Goal: Task Accomplishment & Management: Complete application form

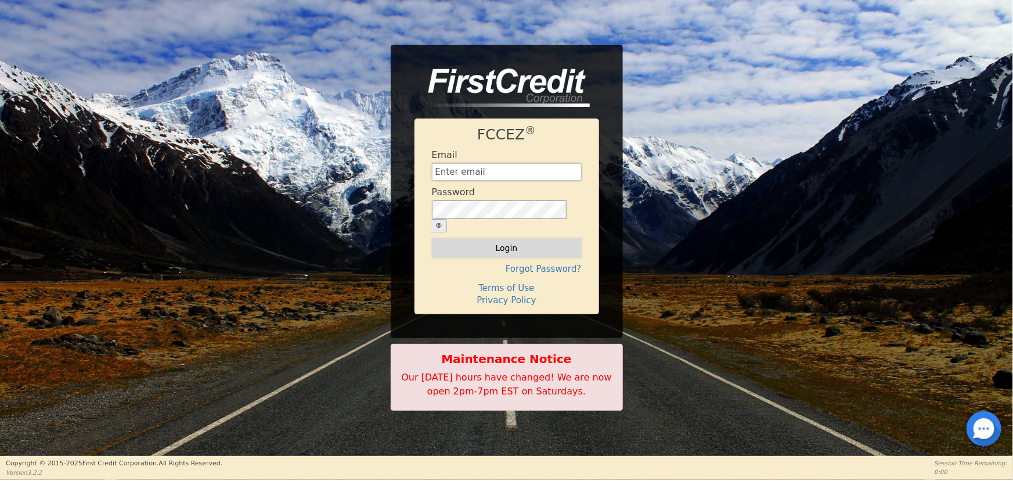
type input "[EMAIL_ADDRESS][DOMAIN_NAME]"
click at [466, 244] on button "Login" at bounding box center [507, 248] width 150 height 20
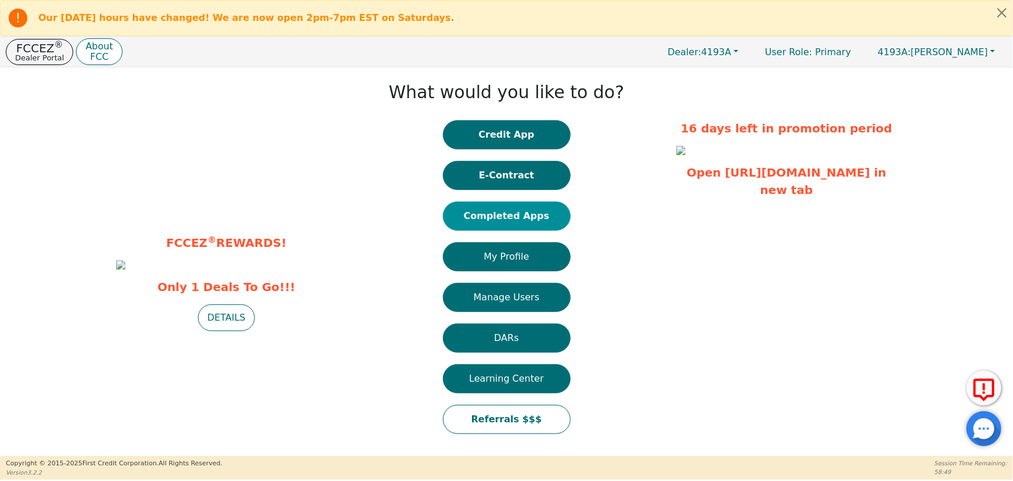
click at [514, 213] on button "Completed Apps" at bounding box center [507, 215] width 128 height 29
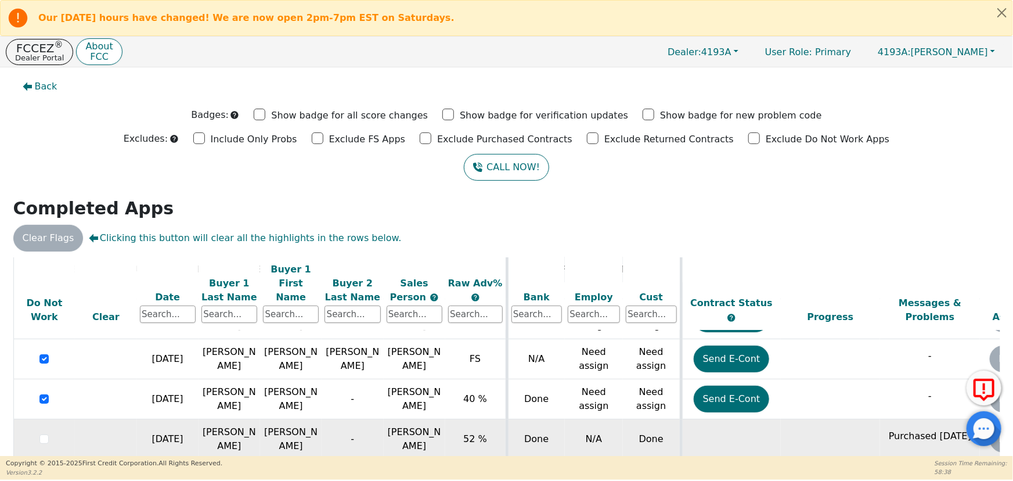
scroll to position [92, 0]
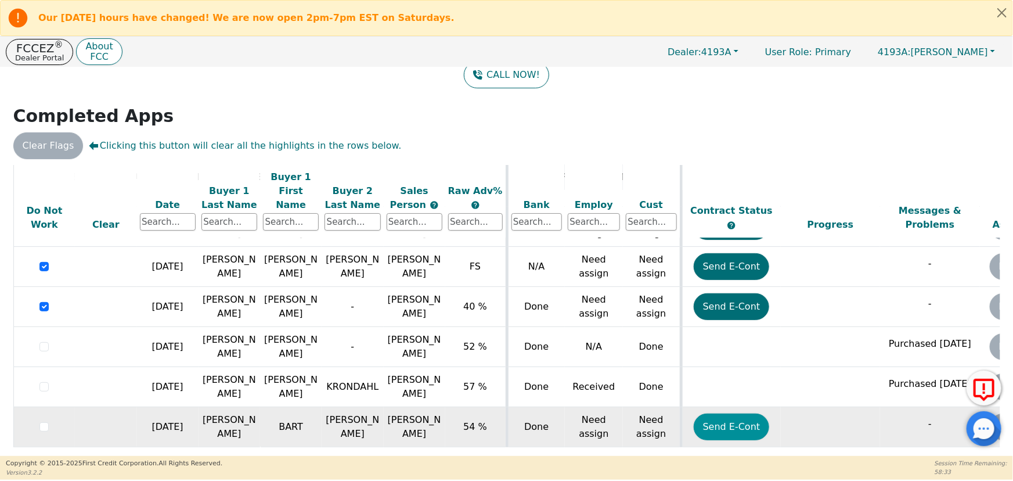
click at [733, 417] on button "Send E-Cont" at bounding box center [732, 426] width 76 height 27
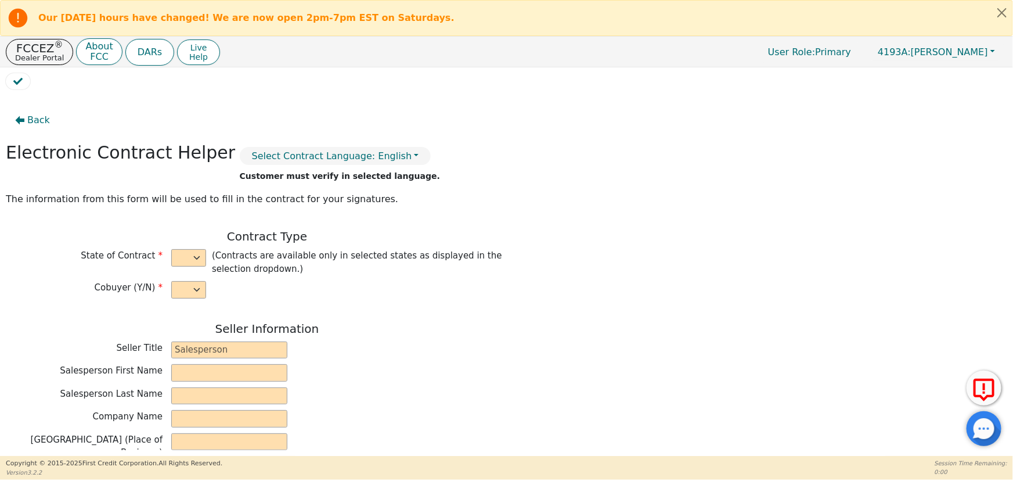
select select "y"
type input "OWNER"
type input "[PERSON_NAME]"
type input "MODERN PURE AIR LLC"
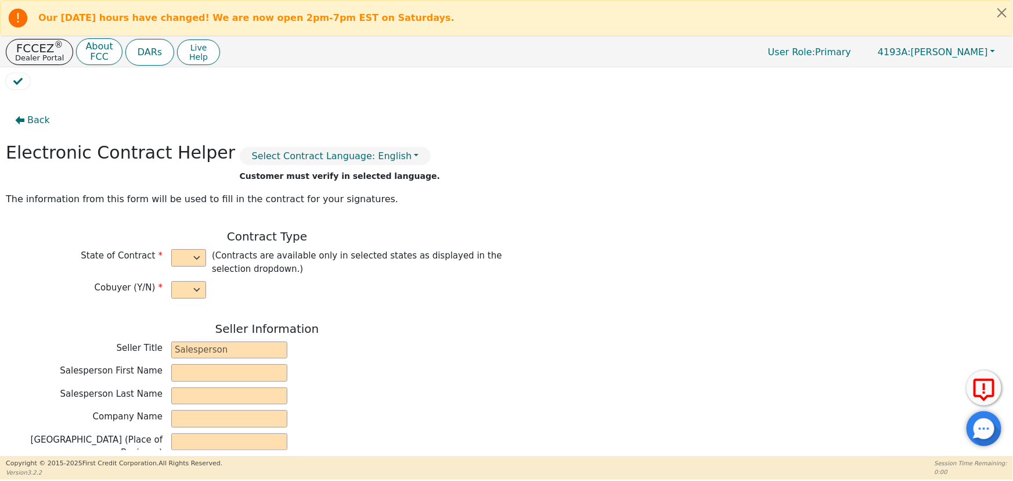
type input "[STREET_ADDRESS]"
type input "MARSHFIELD"
select select "MO"
type input "65706"
type input "BART"
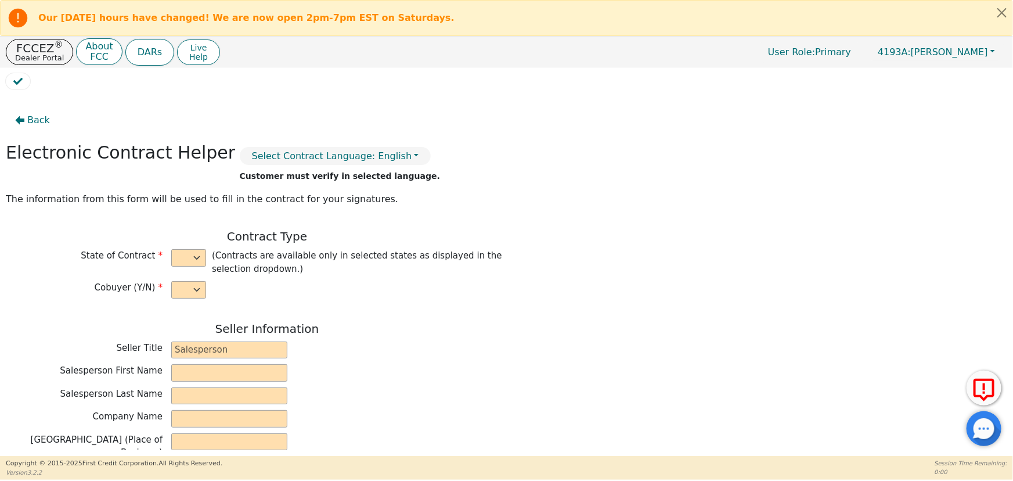
type input "[PERSON_NAME]"
type input "[EMAIL_ADDRESS][DOMAIN_NAME]"
type input "[PERSON_NAME]"
type input "[EMAIL_ADDRESS][DOMAIN_NAME]"
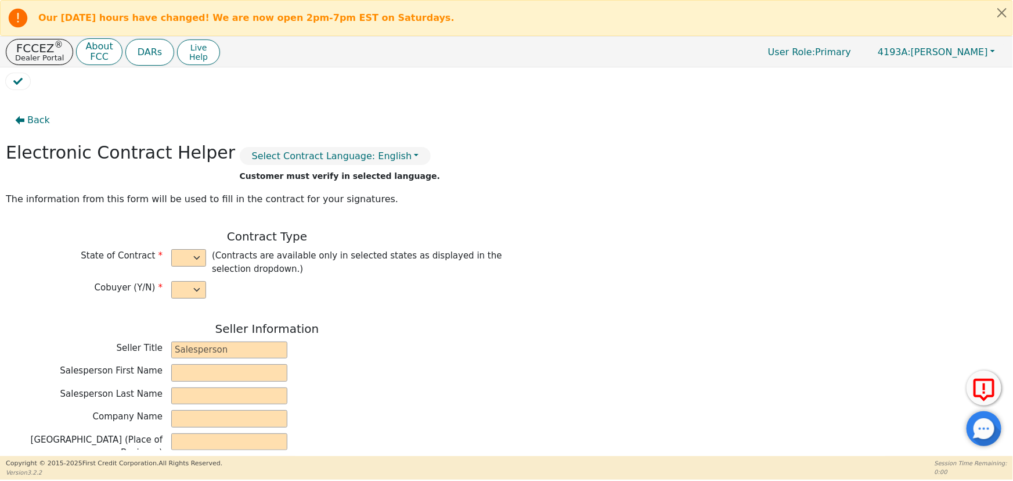
type input "[STREET_ADDRESS]"
type input "WINONA"
select select "MO"
type input "65588"
type input "[DATE]"
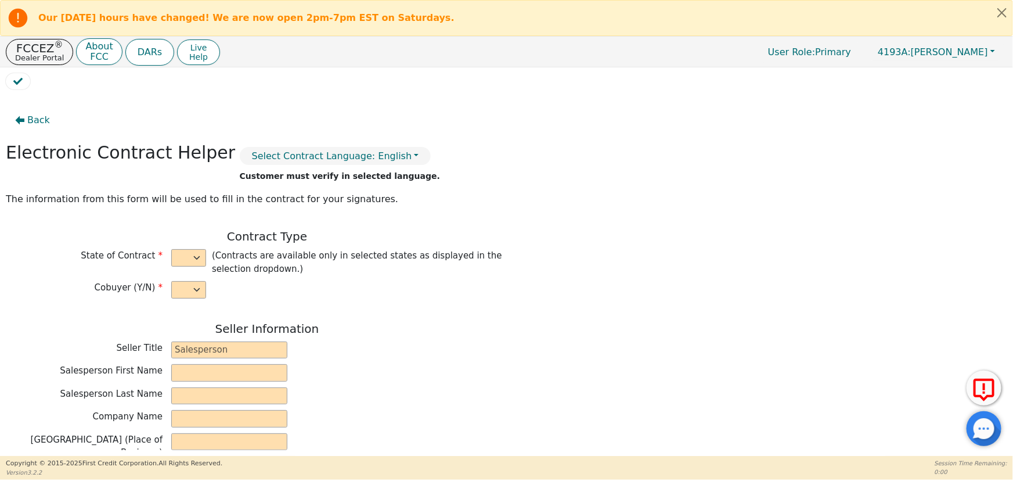
type input "21.99"
type input "[DATE]"
type input "48"
type input "0"
type input "3598.00"
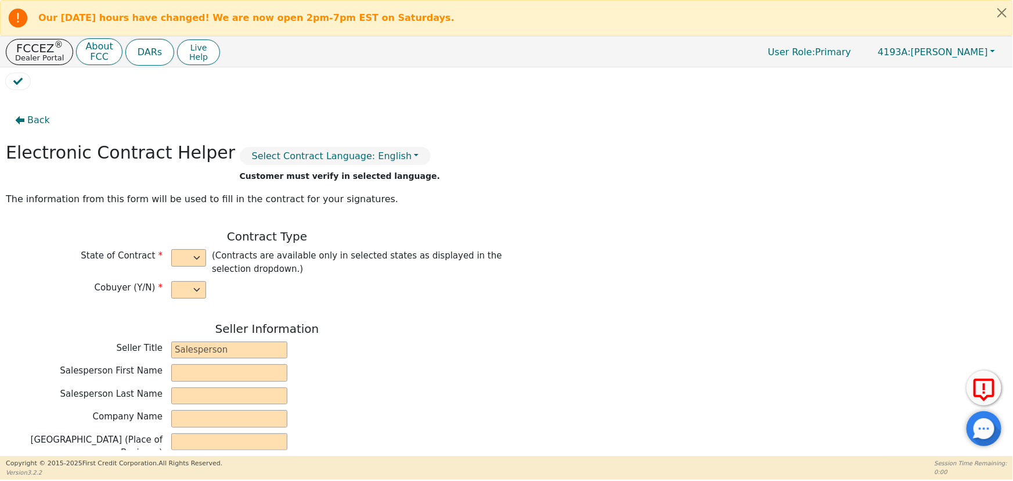
type input "200.00"
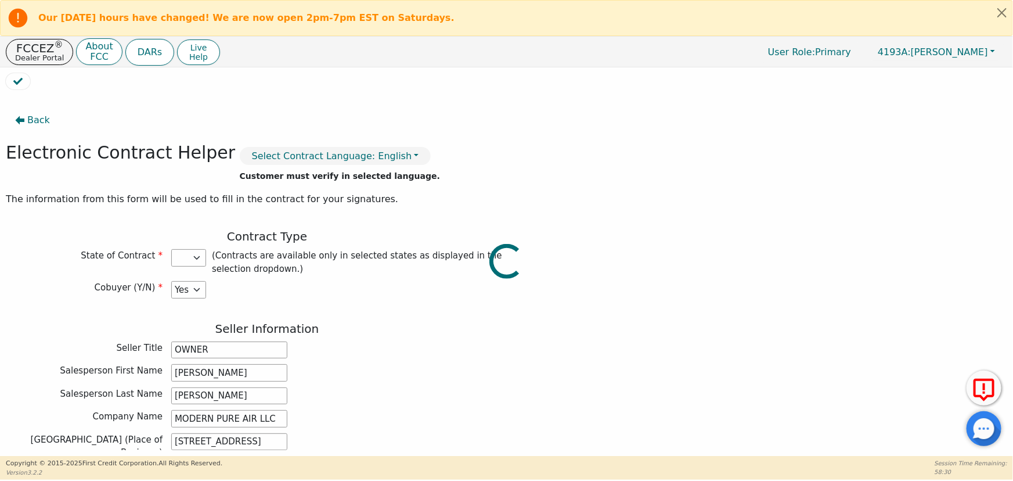
type input "3398.00"
select select "MO"
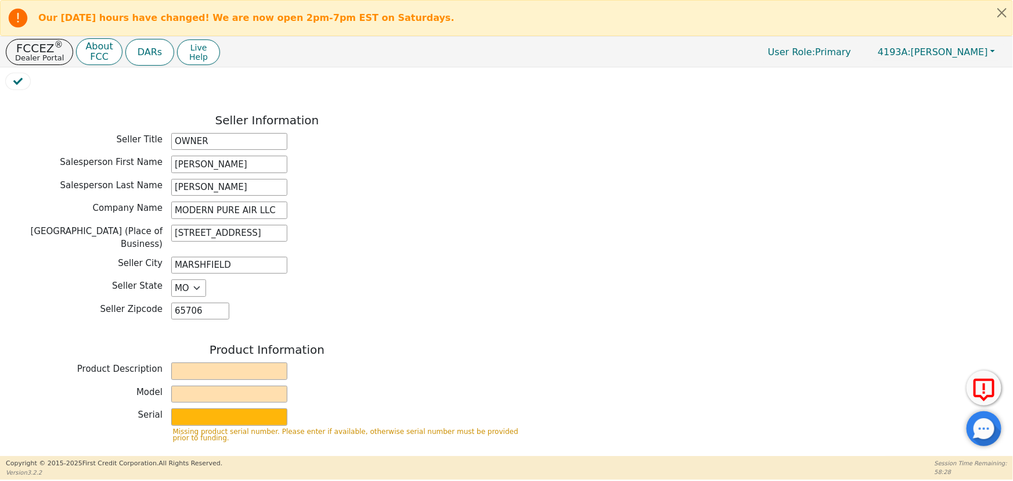
scroll to position [211, 0]
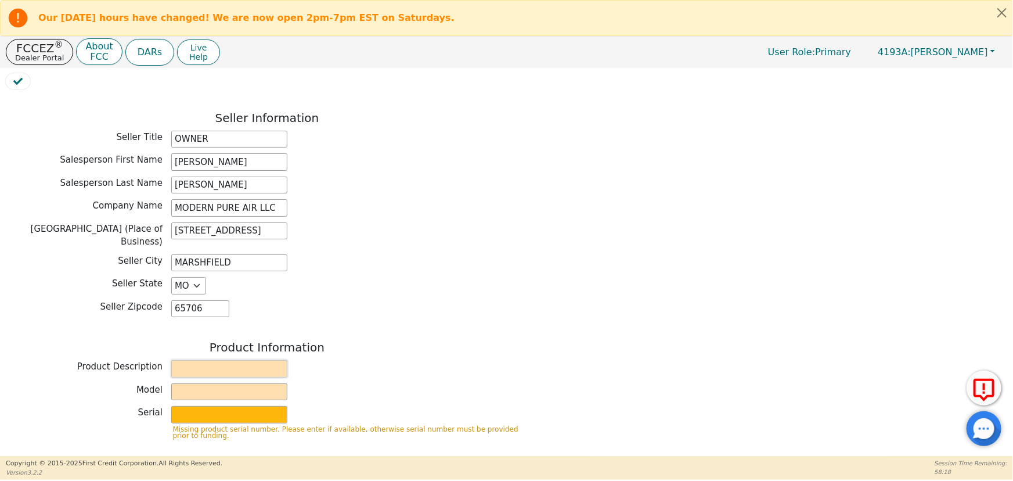
click at [216, 360] on input "text" at bounding box center [229, 368] width 116 height 17
type input "RAINBOW"
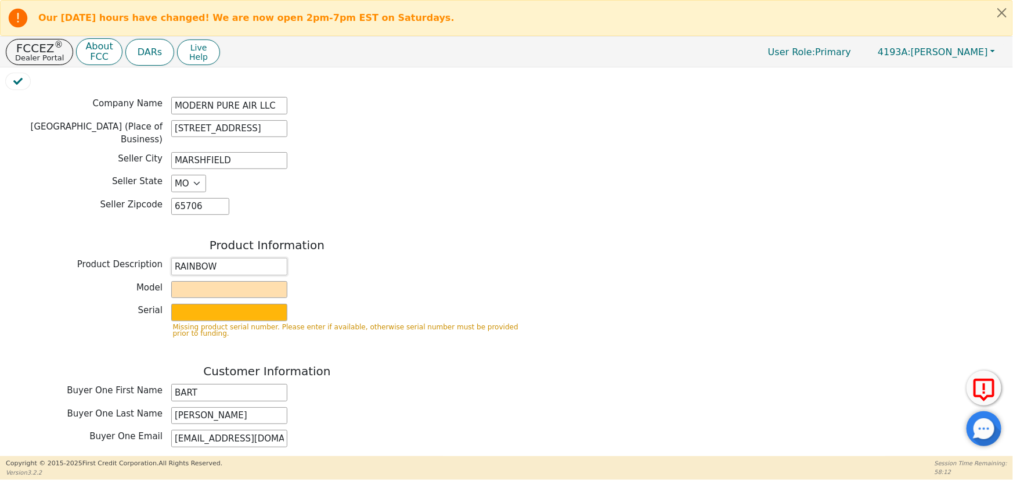
scroll to position [316, 0]
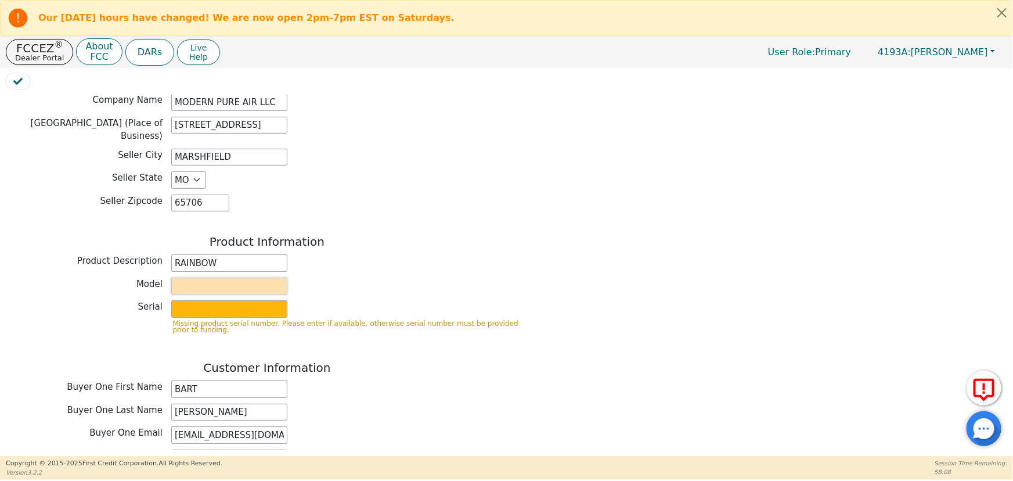
click at [211, 278] on input "text" at bounding box center [229, 286] width 116 height 17
type input "SRX"
click at [397, 278] on div "Model SRX" at bounding box center [267, 286] width 523 height 17
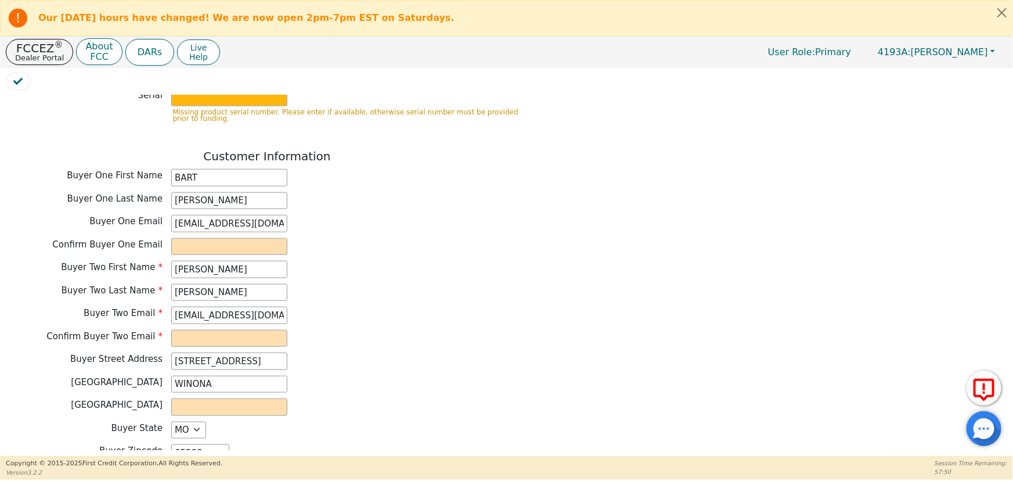
scroll to position [581, 0]
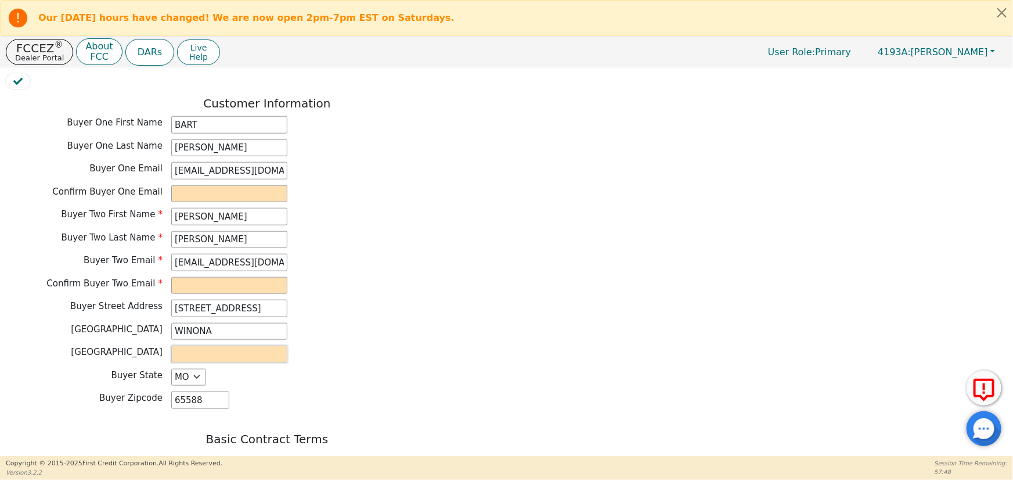
click at [188, 345] on input "text" at bounding box center [229, 353] width 116 height 17
click at [196, 349] on input "text" at bounding box center [229, 353] width 116 height 17
type input "[PERSON_NAME]"
click at [363, 345] on div "Buyer County shannon" at bounding box center [267, 353] width 523 height 17
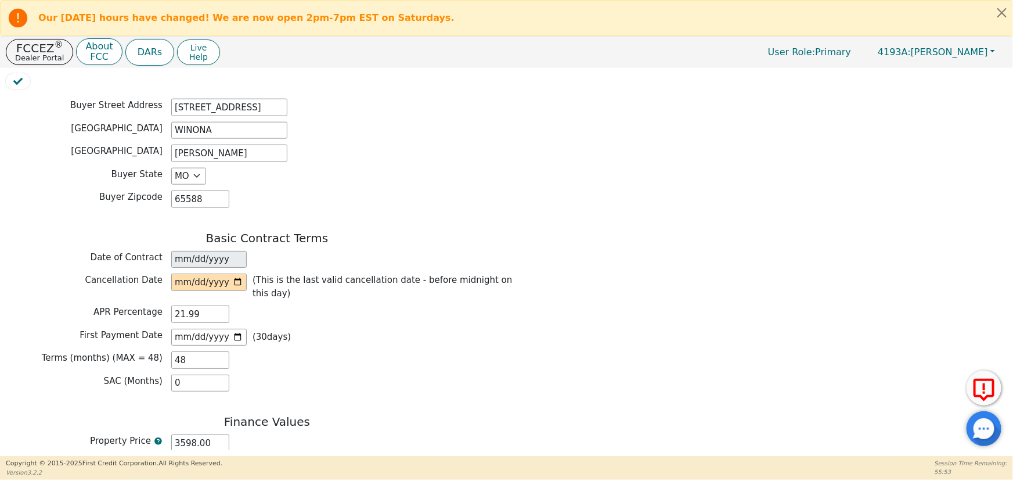
scroll to position [791, 0]
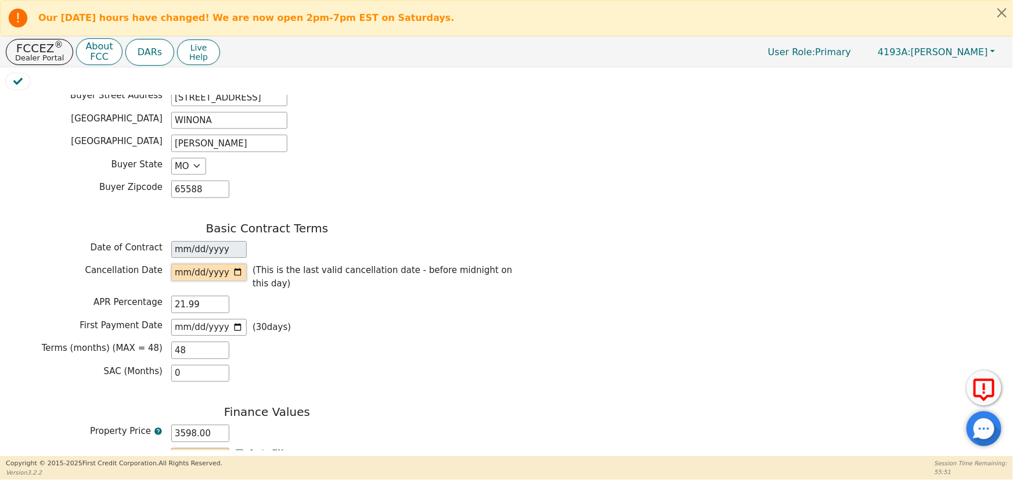
click at [238, 264] on input "date" at bounding box center [208, 272] width 75 height 17
type input "[DATE]"
click at [388, 365] on div "SAC (Months) 0" at bounding box center [267, 373] width 523 height 17
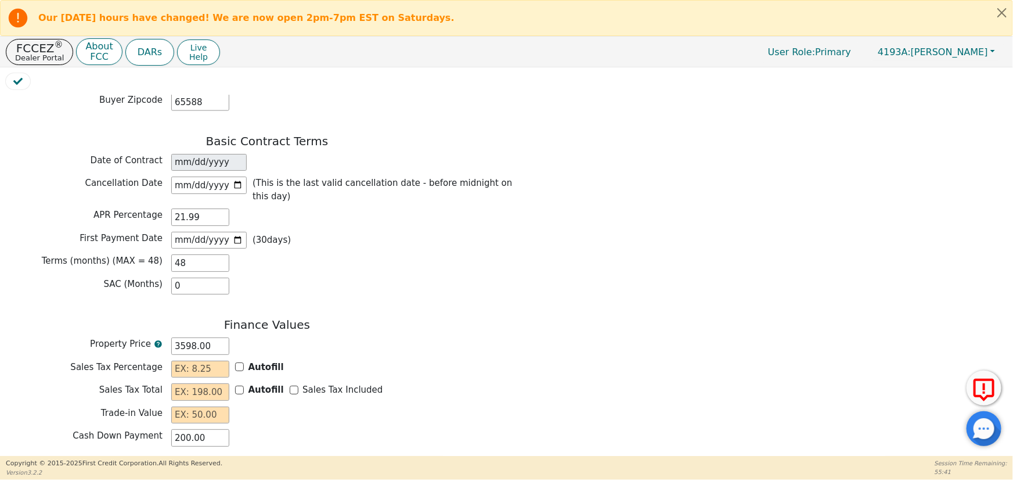
scroll to position [897, 0]
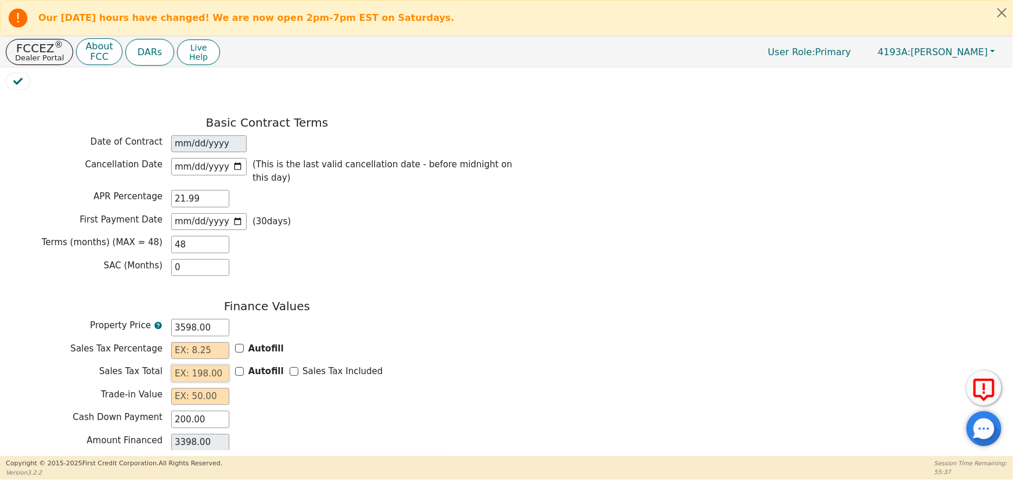
click at [194, 365] on input "text" at bounding box center [200, 373] width 58 height 17
type input "316.98"
type input "3714.98"
click at [355, 388] on div "Trade-in Value" at bounding box center [267, 398] width 523 height 20
drag, startPoint x: 481, startPoint y: 340, endPoint x: 314, endPoint y: 348, distance: 166.8
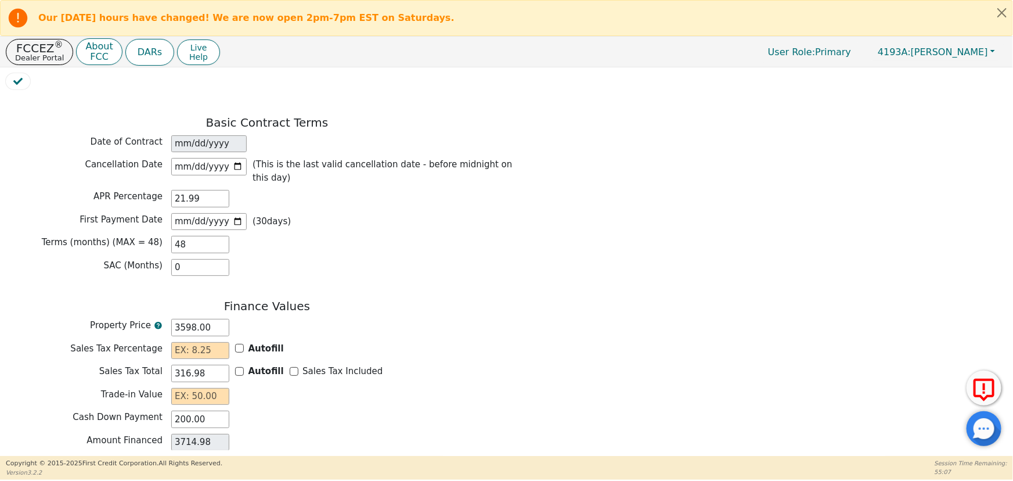
click at [480, 342] on div "Sales Tax Percentage Autofill" at bounding box center [267, 352] width 523 height 20
click at [195, 388] on input "text" at bounding box center [200, 396] width 58 height 17
type input "0.00"
click at [516, 365] on div "Sales Tax Total 316.98 Autofill Sales Tax Included" at bounding box center [267, 373] width 523 height 17
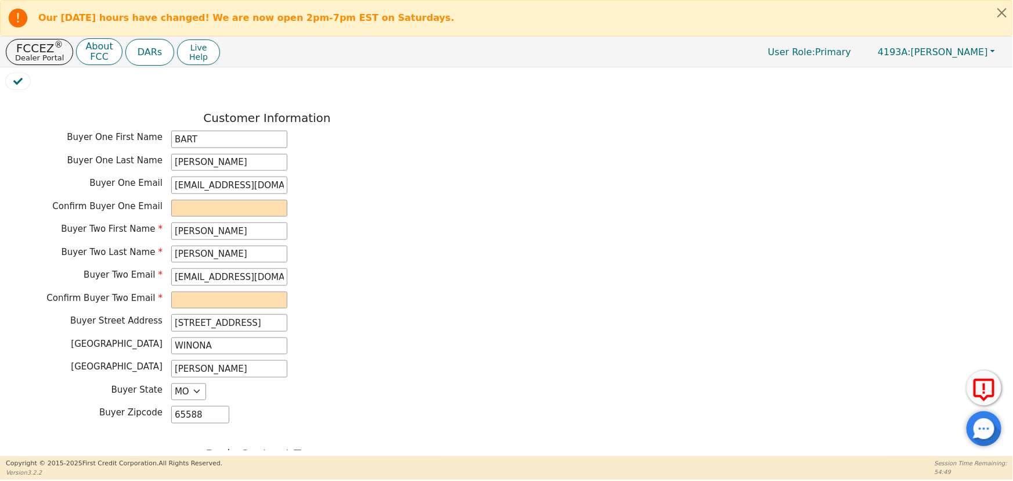
scroll to position [508, 0]
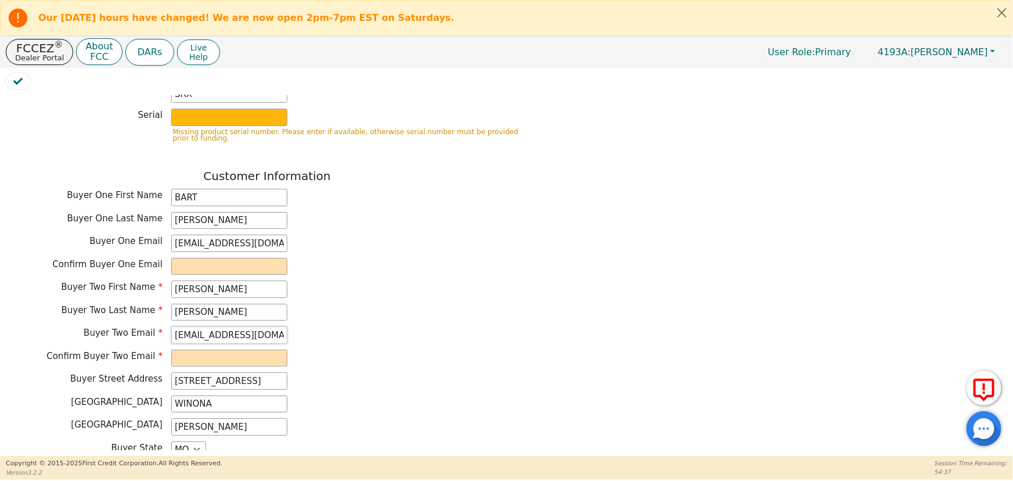
click at [188, 326] on input "[EMAIL_ADDRESS][DOMAIN_NAME]" at bounding box center [229, 334] width 116 height 17
click at [197, 326] on input "[EMAIL_ADDRESS][DOMAIN_NAME]" at bounding box center [229, 334] width 116 height 17
type input "[EMAIL_ADDRESS][DOMAIN_NAME]"
click at [330, 310] on div "Buyer Two Last Name [PERSON_NAME]" at bounding box center [267, 312] width 523 height 17
click at [190, 350] on input "email" at bounding box center [229, 358] width 116 height 17
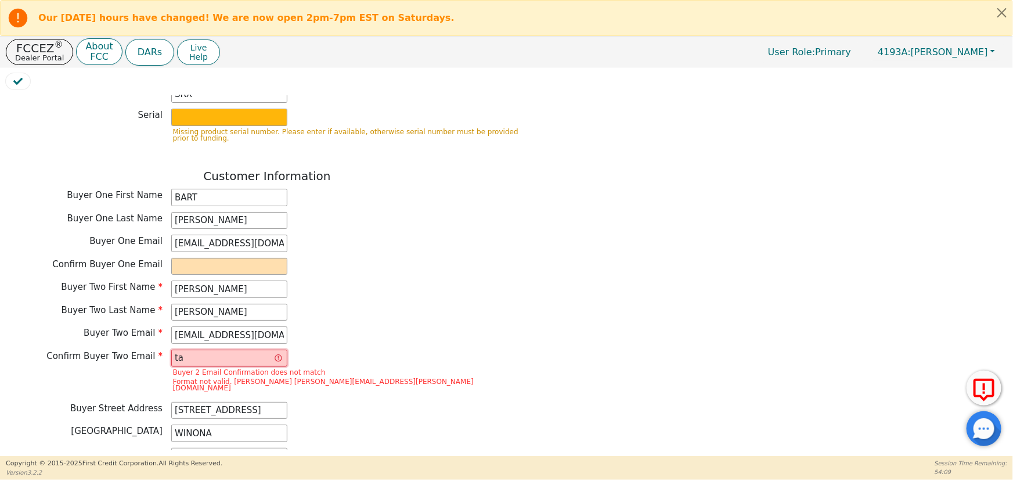
type input "t"
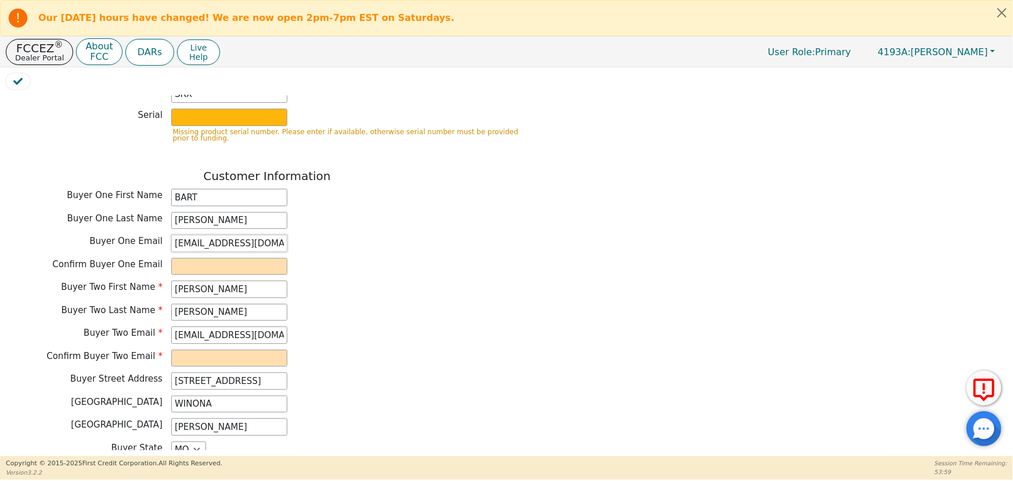
click at [224, 235] on input "[EMAIL_ADDRESS][DOMAIN_NAME]" at bounding box center [229, 243] width 116 height 17
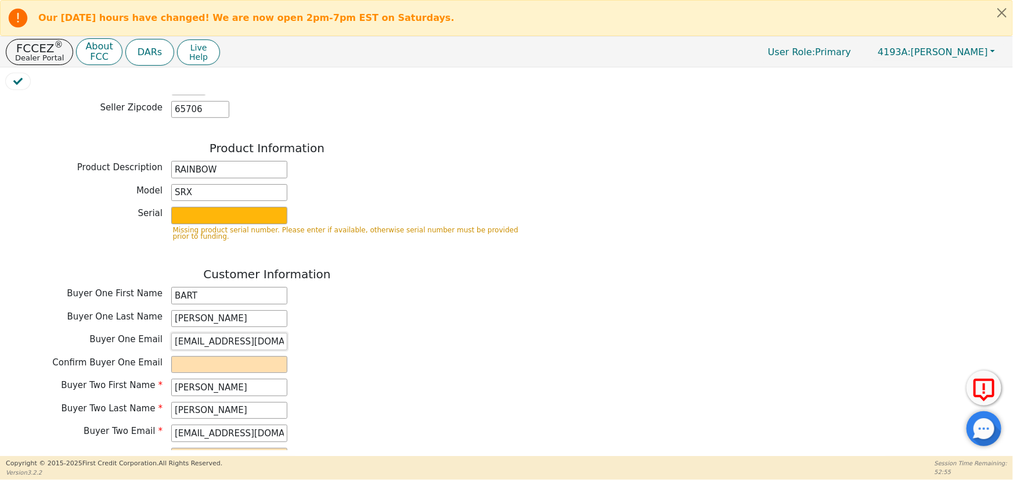
scroll to position [402, 0]
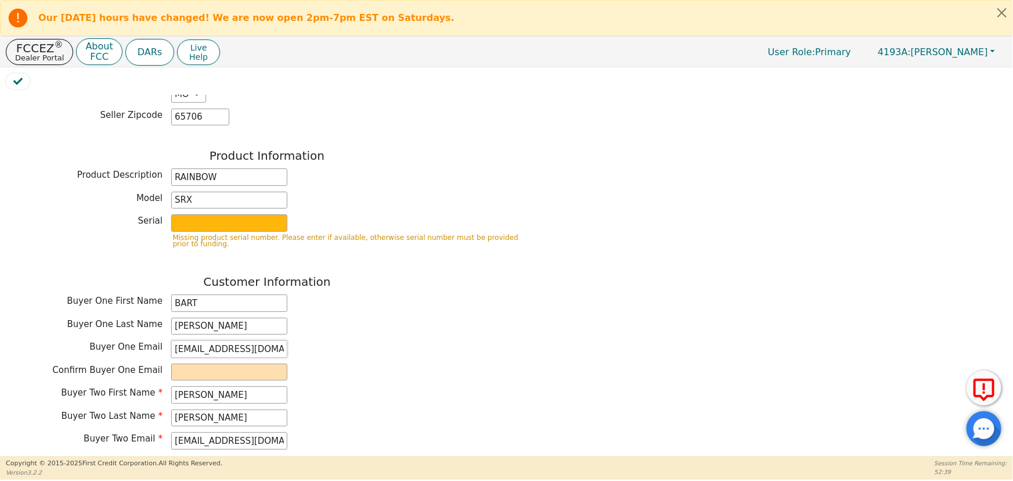
type input "[EMAIL_ADDRESS][DOMAIN_NAME]"
click at [224, 363] on input "email" at bounding box center [229, 371] width 116 height 17
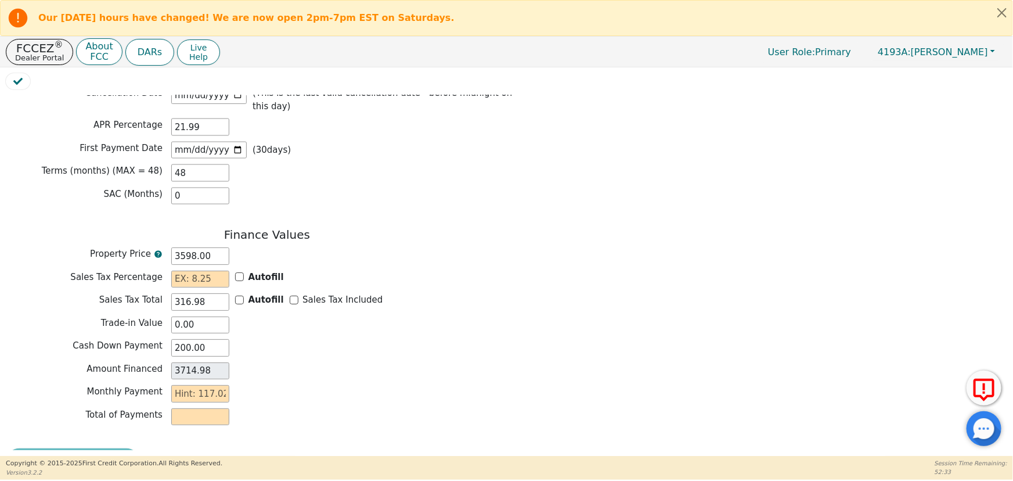
scroll to position [983, 0]
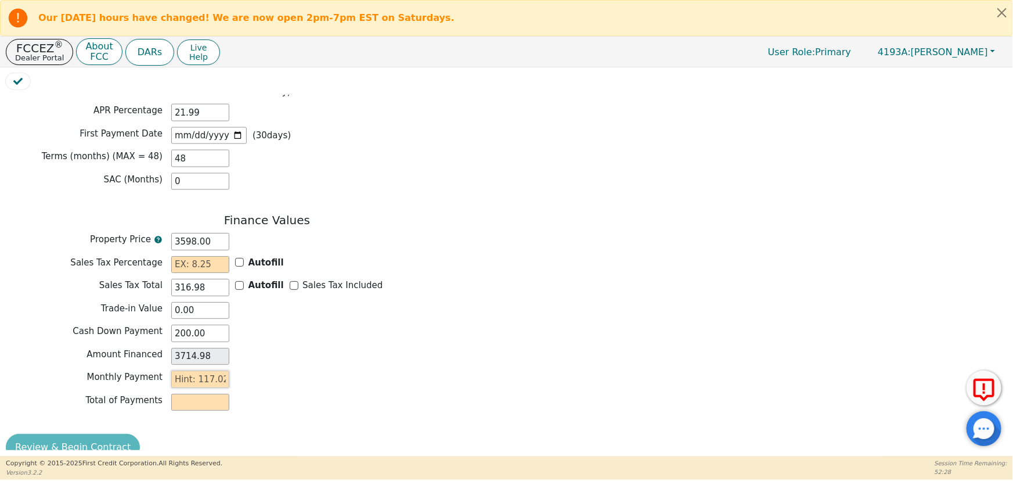
click at [189, 370] on input "text" at bounding box center [200, 378] width 58 height 17
type input "1"
type input "48.00"
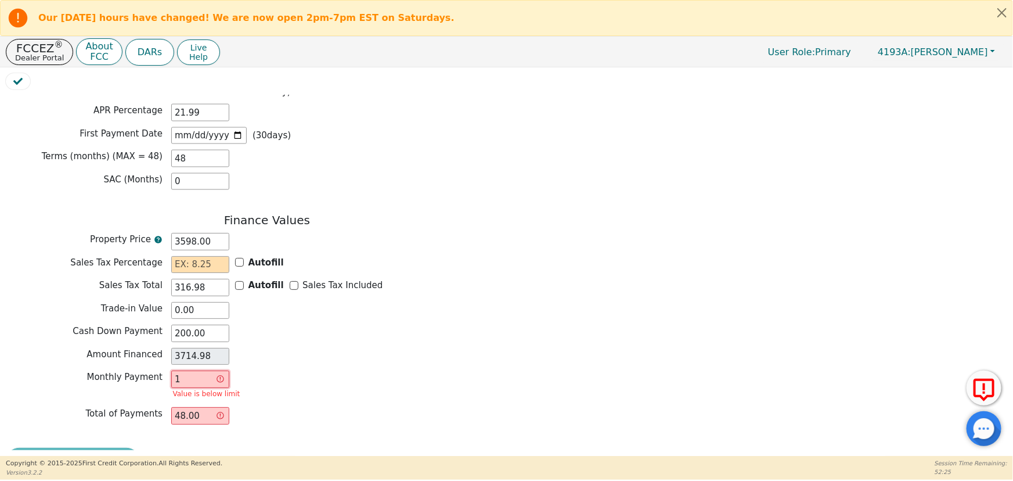
type input "11"
type input "528.00"
type input "117"
type input "5616.00"
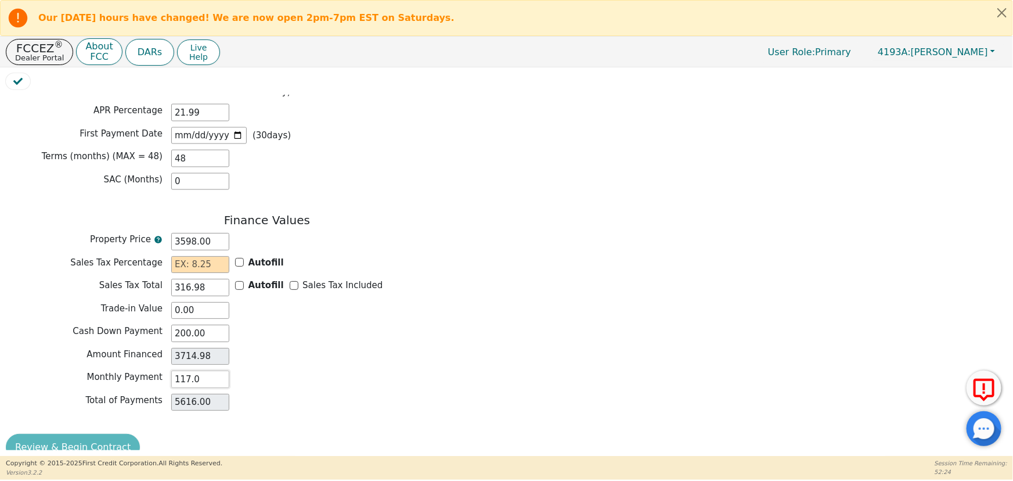
type input "117.02"
type input "5616.96"
type input "117.02"
click at [266, 370] on div "Monthly Payment 117.02" at bounding box center [267, 378] width 523 height 17
click at [184, 256] on input "text" at bounding box center [200, 264] width 58 height 17
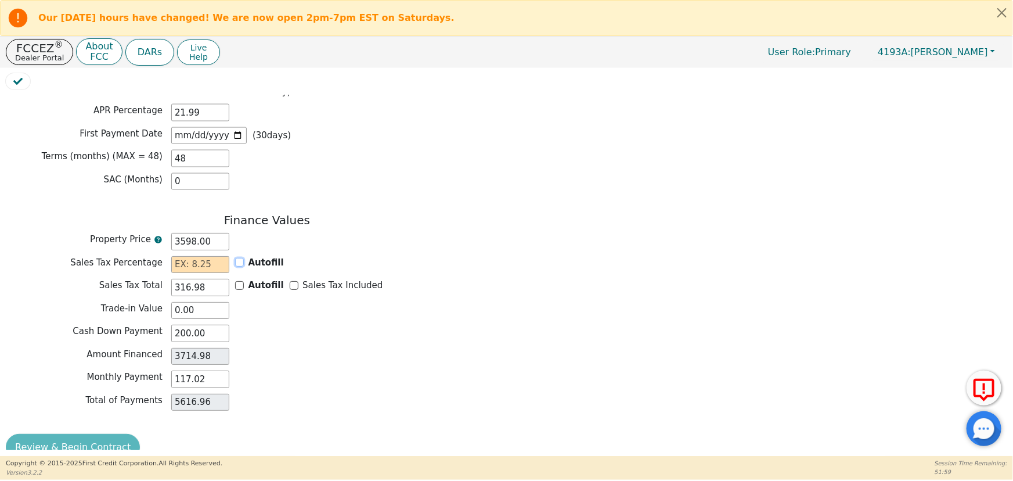
click at [243, 258] on input "Autofill" at bounding box center [239, 262] width 9 height 9
checkbox input "true"
type input "8.81"
click at [470, 256] on div "Sales Tax Percentage 8.81 Autofill" at bounding box center [267, 264] width 523 height 17
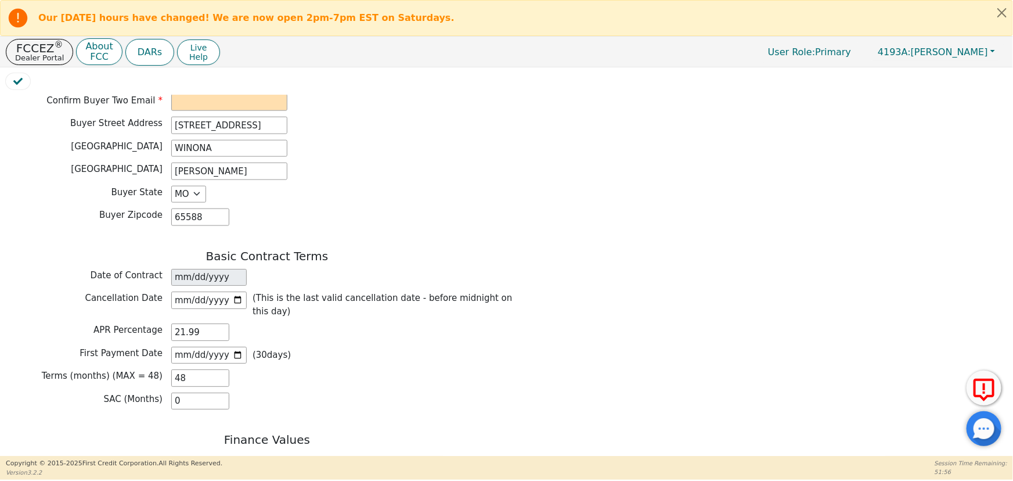
scroll to position [614, 0]
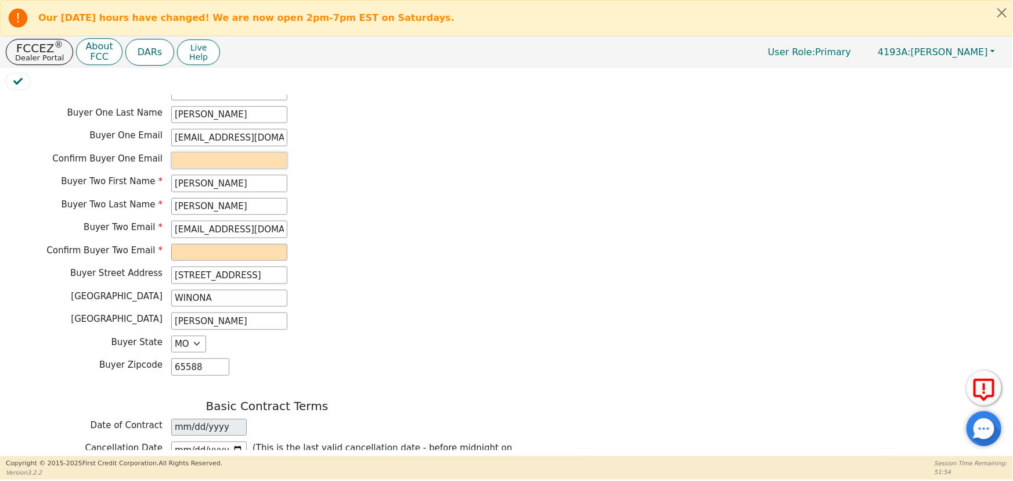
click at [209, 152] on input "email" at bounding box center [229, 160] width 116 height 17
type input "[EMAIL_ADDRESS][DOMAIN_NAME]"
click at [369, 175] on div "Buyer Two First Name [PERSON_NAME]" at bounding box center [267, 183] width 523 height 17
click at [199, 249] on input "email" at bounding box center [229, 252] width 116 height 17
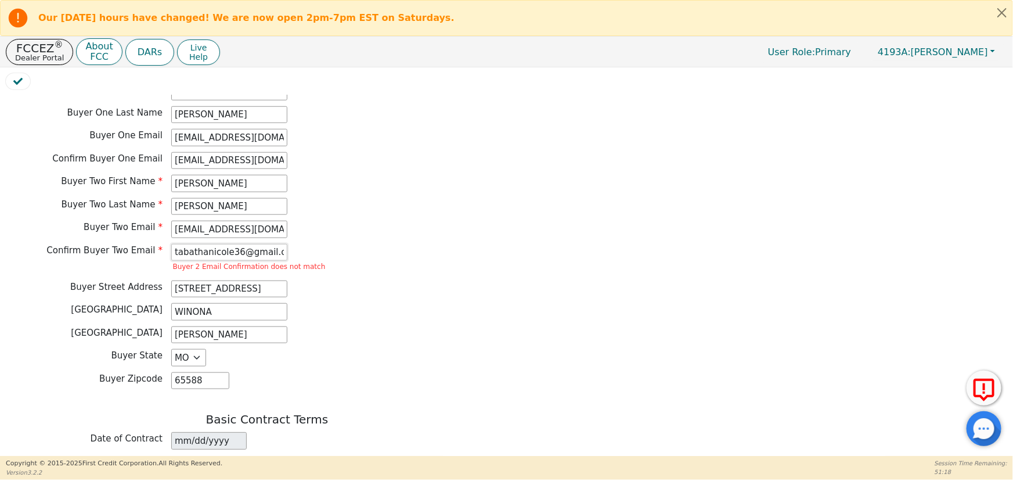
scroll to position [0, 0]
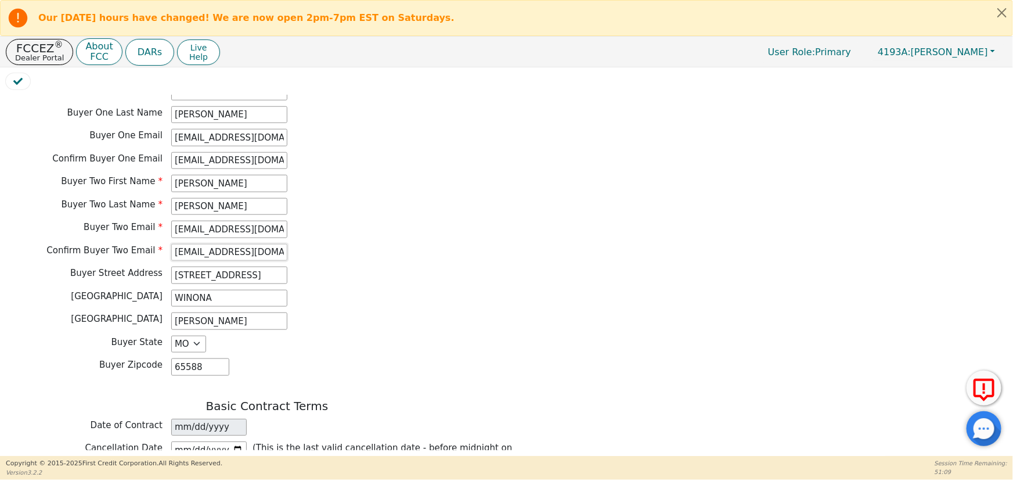
type input "[EMAIL_ADDRESS][DOMAIN_NAME]"
click at [361, 244] on div "Confirm Buyer Two Email [EMAIL_ADDRESS][DOMAIN_NAME]" at bounding box center [267, 252] width 523 height 17
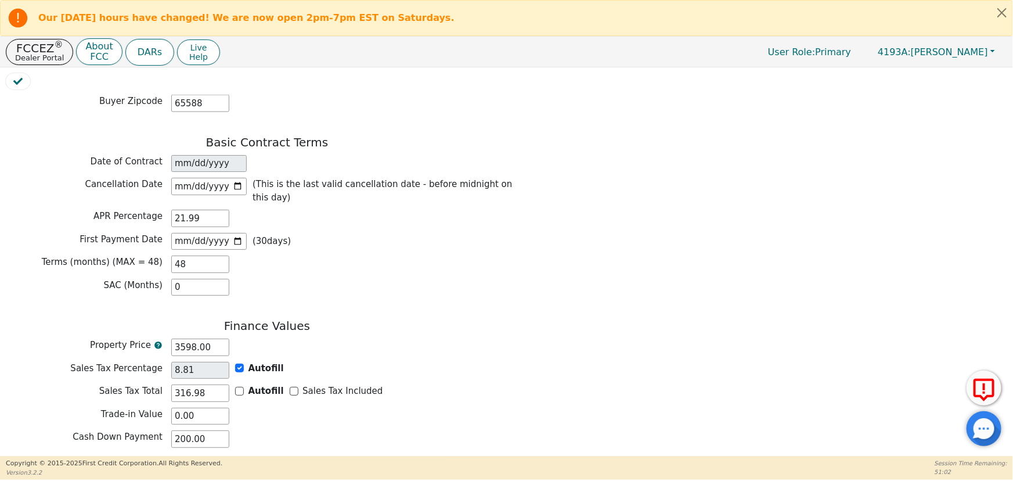
scroll to position [983, 0]
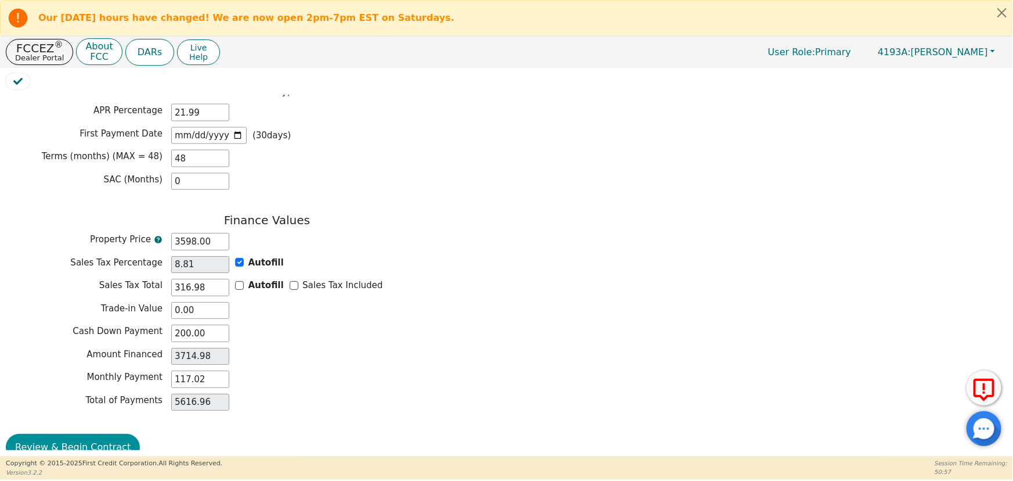
click at [56, 434] on button "Review & Begin Contract" at bounding box center [73, 447] width 134 height 27
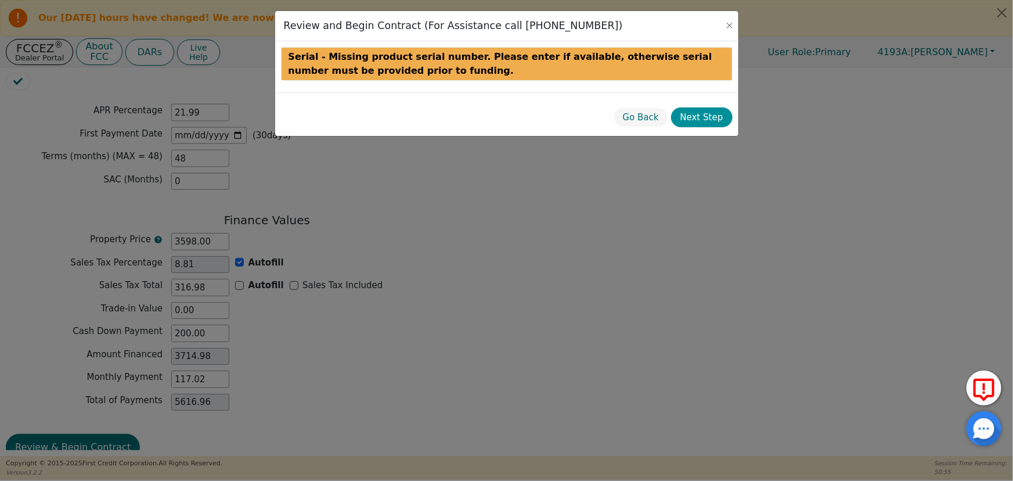
click at [697, 118] on button "Next Step" at bounding box center [702, 117] width 62 height 20
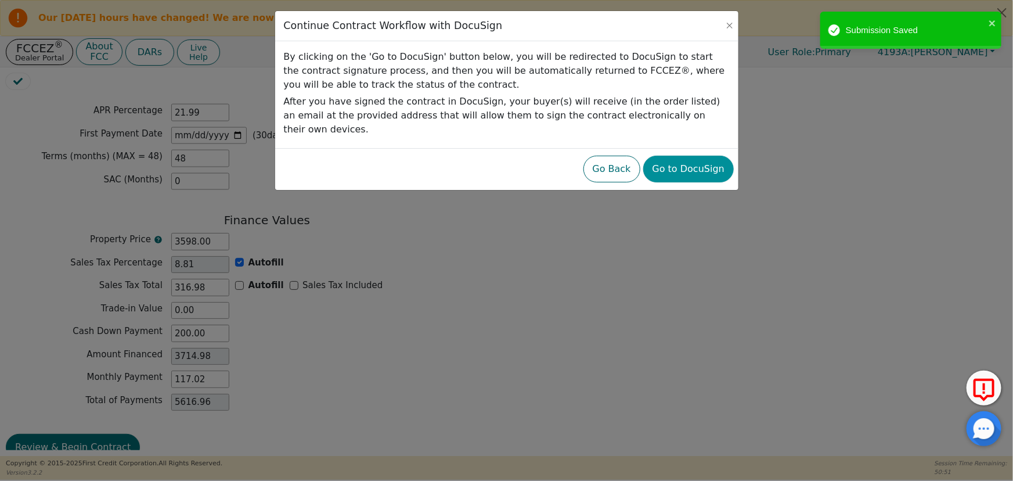
click at [685, 159] on button "Go to DocuSign" at bounding box center [688, 169] width 91 height 27
